Goal: Information Seeking & Learning: Learn about a topic

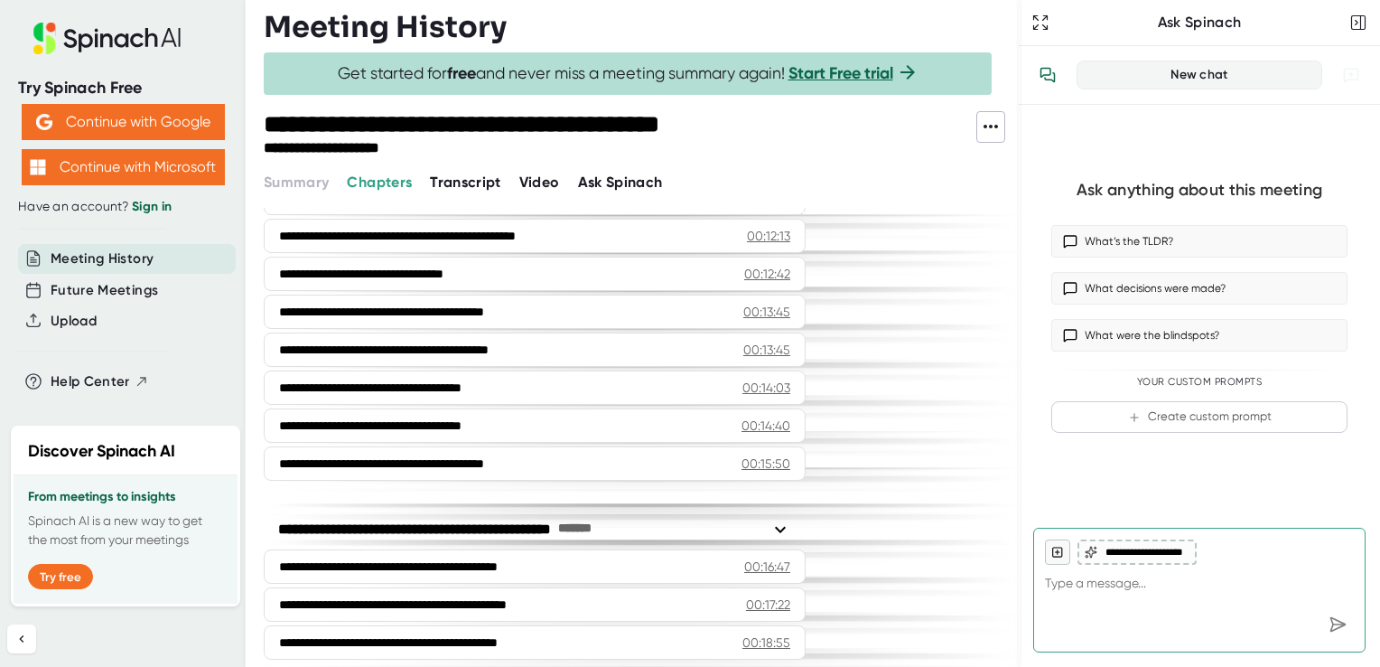
scroll to position [522, 0]
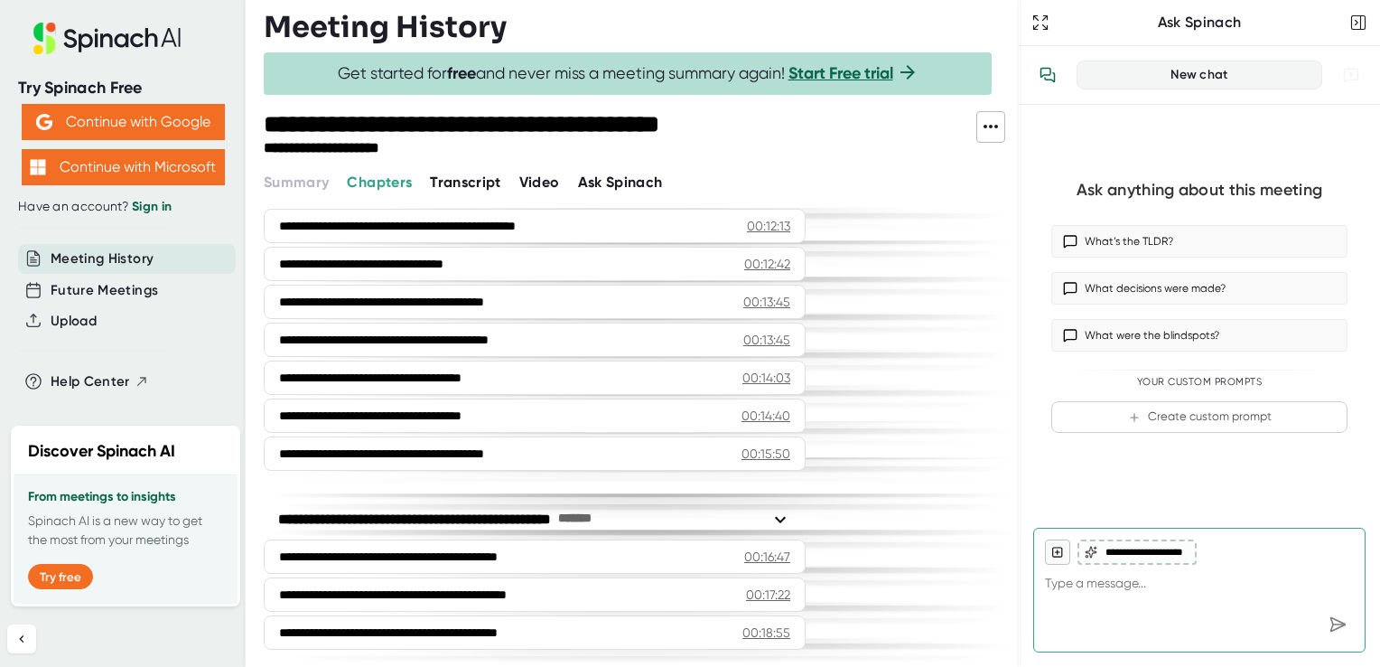
drag, startPoint x: 468, startPoint y: 171, endPoint x: 466, endPoint y: 180, distance: 9.2
click at [468, 172] on button "Transcript" at bounding box center [465, 183] width 71 height 22
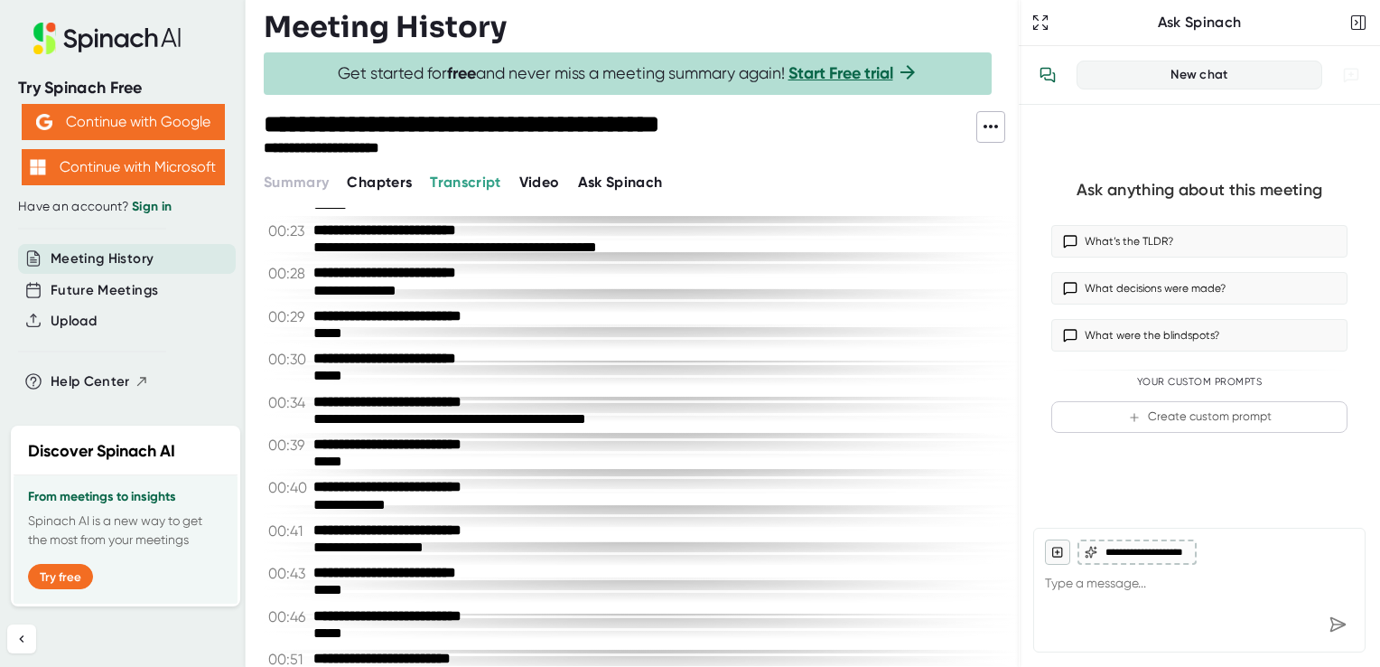
click at [466, 180] on span "Transcript" at bounding box center [465, 181] width 71 height 17
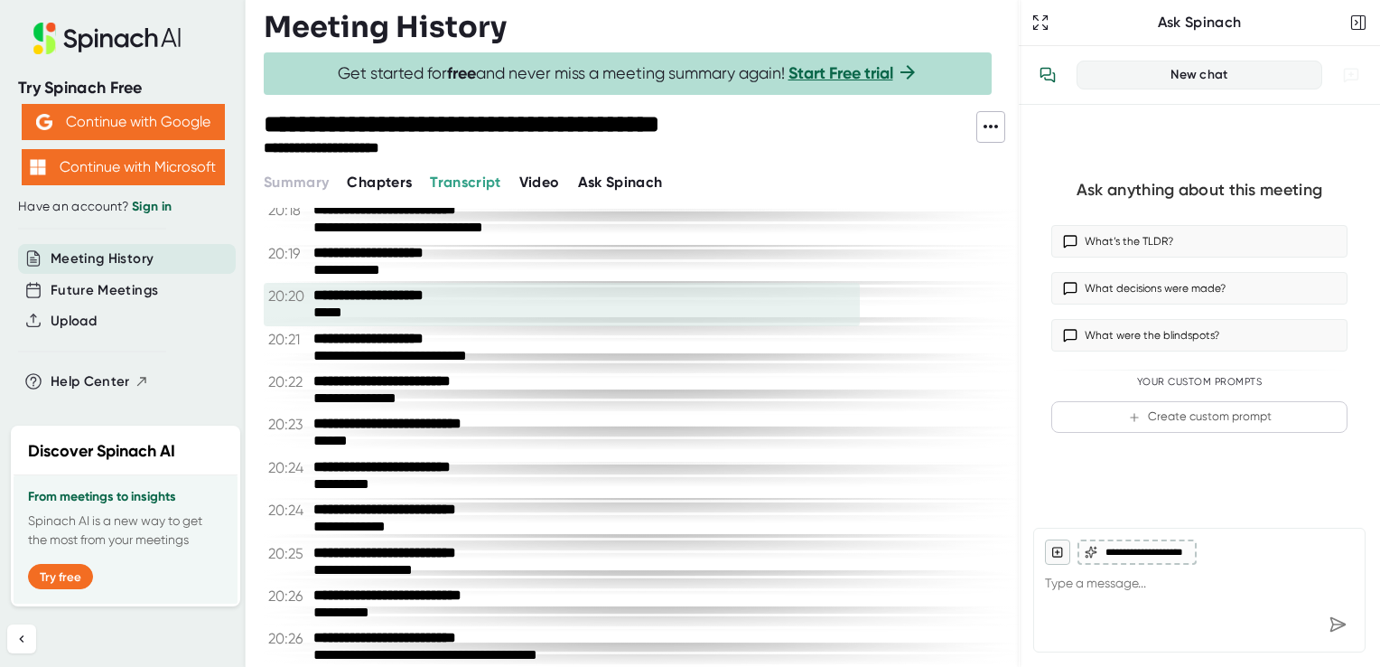
scroll to position [12377, 0]
